Goal: Transaction & Acquisition: Purchase product/service

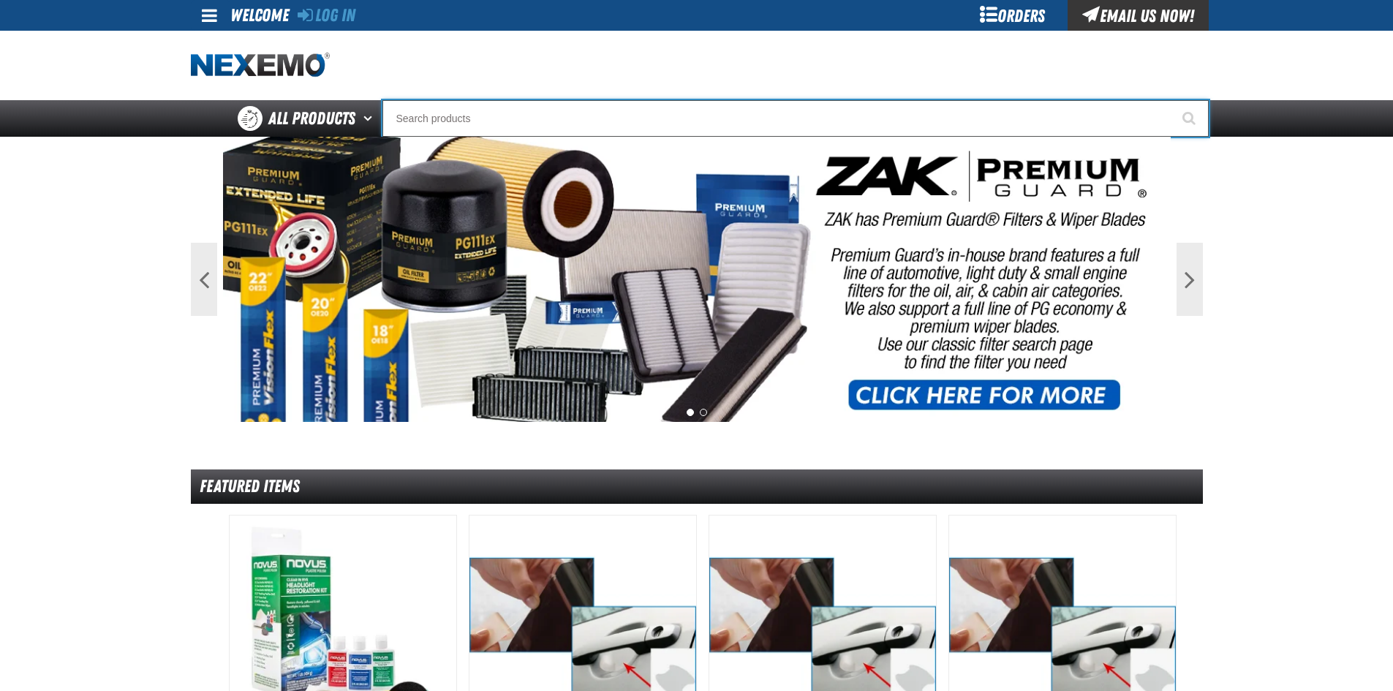
click at [426, 118] on input "Search" at bounding box center [796, 118] width 827 height 37
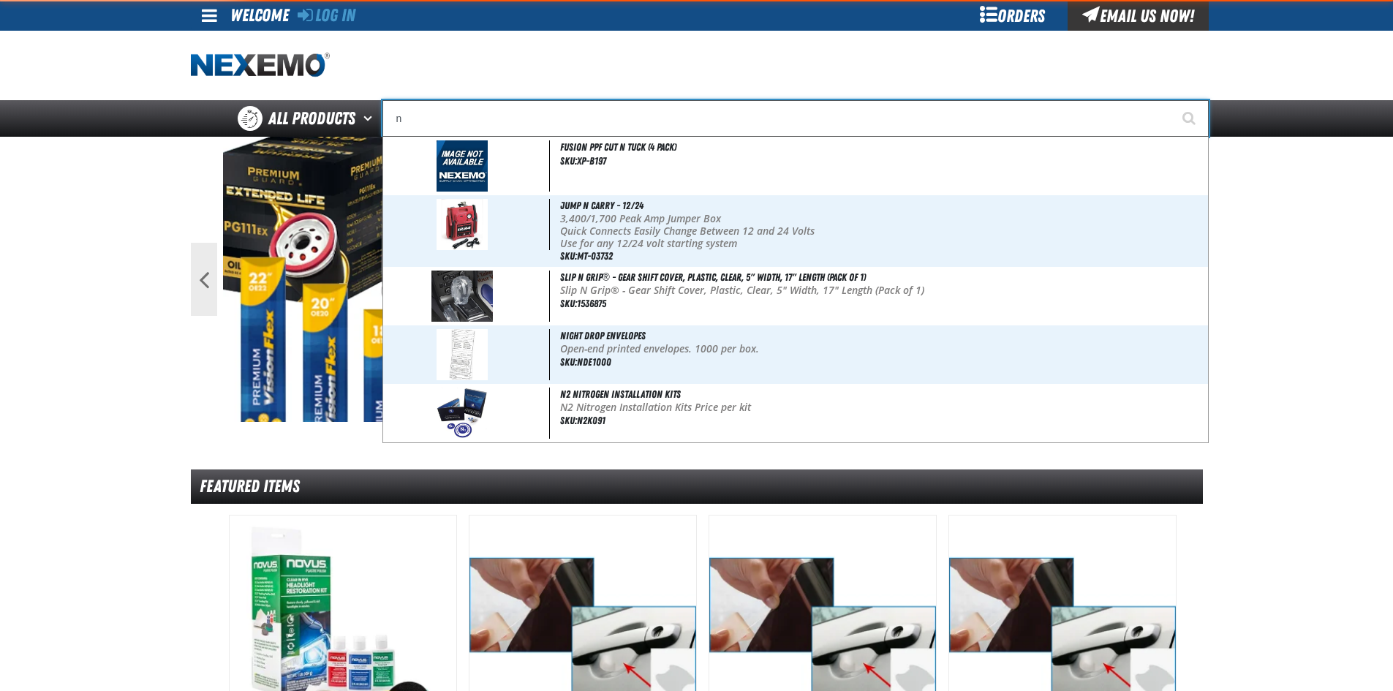
type input "ni"
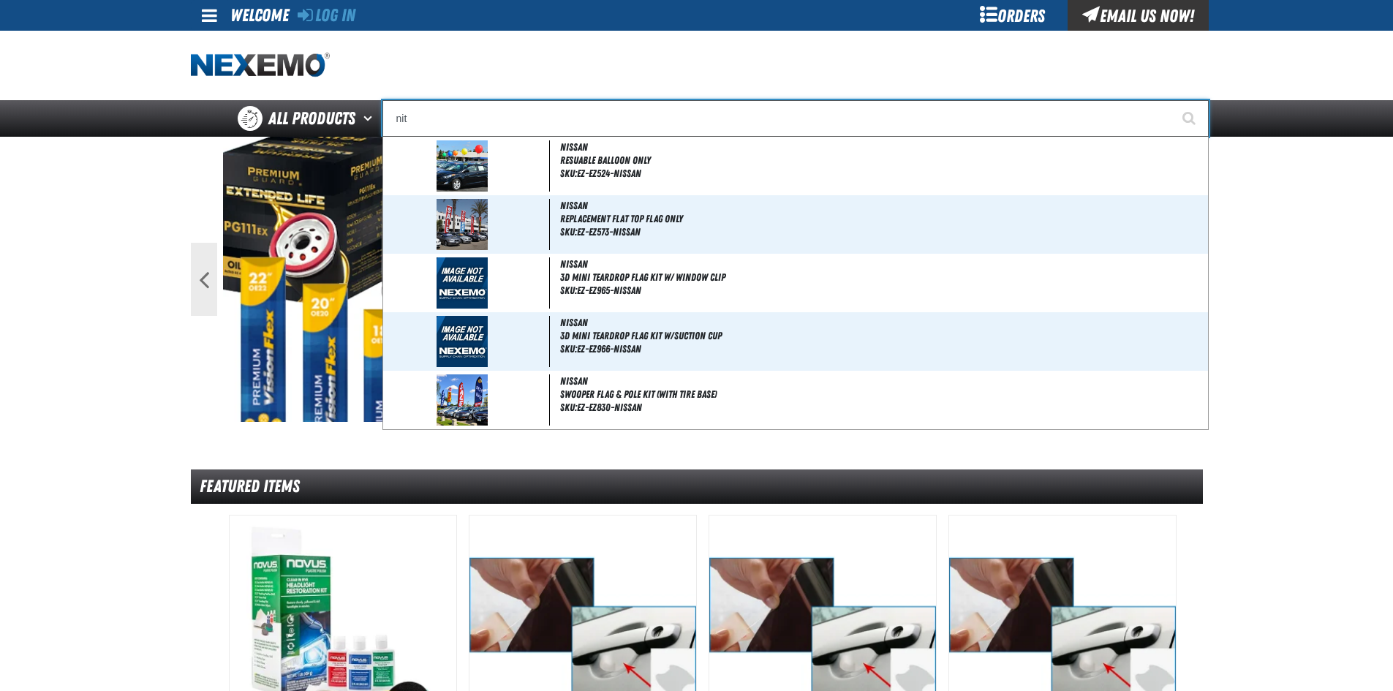
type input "nitr"
type input "nitrogen Machine Filter Kit"
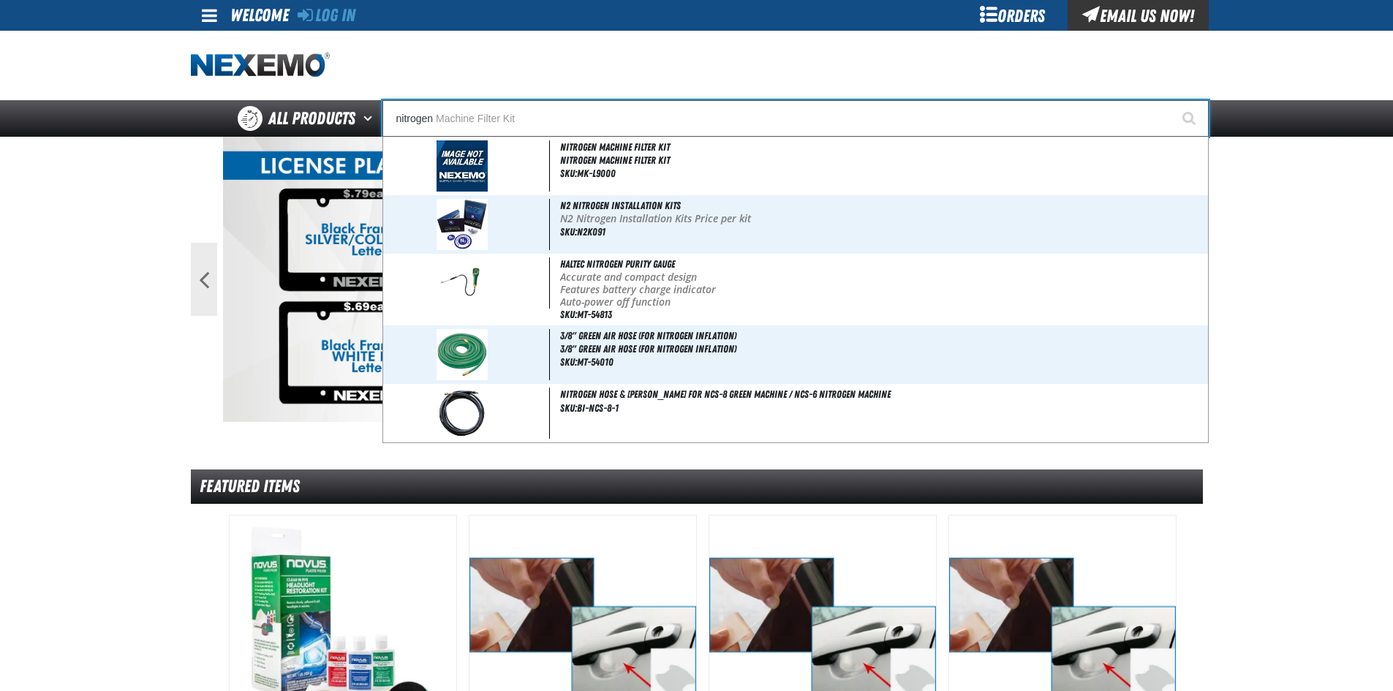
type input "nitrogen"
click at [1173, 100] on button "Start Searching" at bounding box center [1191, 118] width 37 height 37
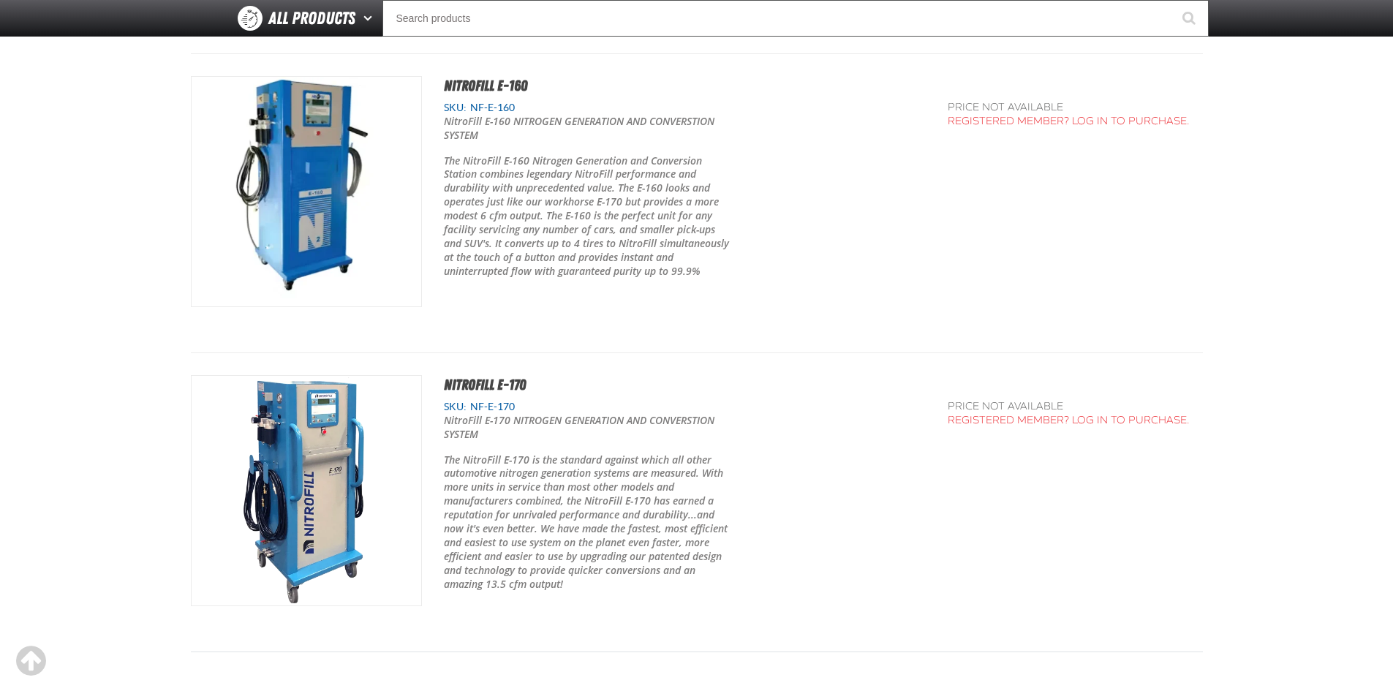
scroll to position [3466, 0]
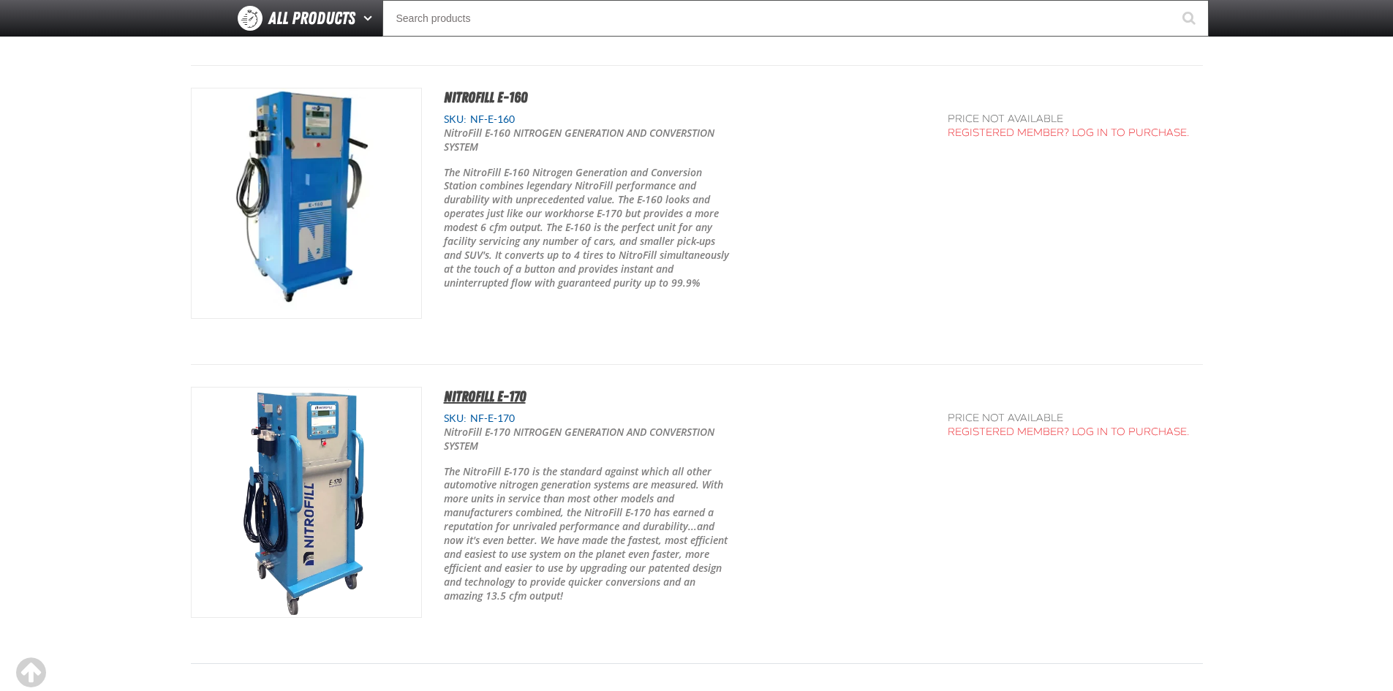
click at [474, 396] on span "NitroFill E-170" at bounding box center [485, 397] width 82 height 18
